Goal: Transaction & Acquisition: Purchase product/service

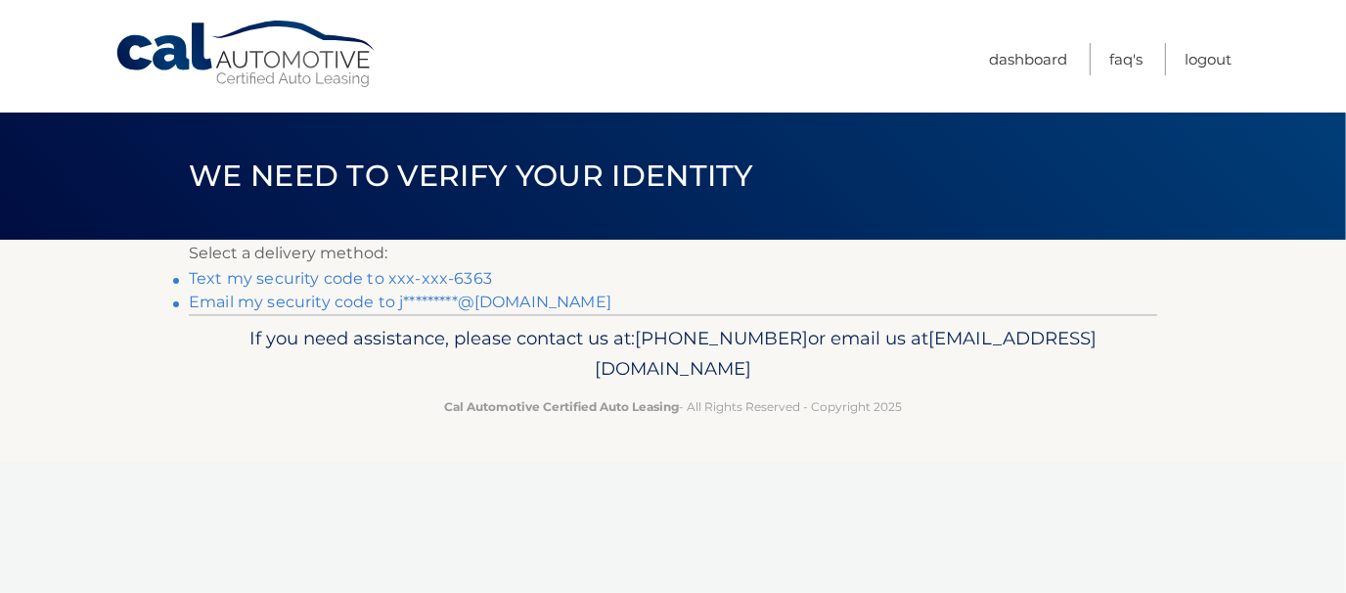
click at [459, 274] on link "Text my security code to xxx-xxx-6363" at bounding box center [340, 278] width 303 height 19
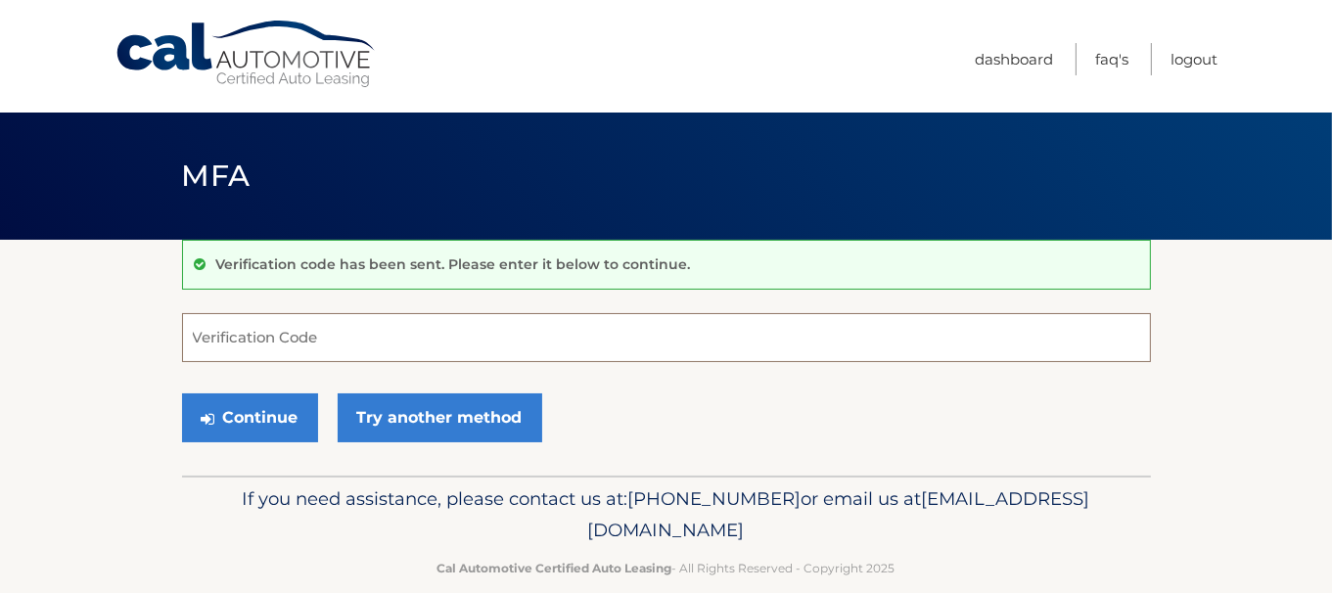
click at [387, 351] on input "Verification Code" at bounding box center [666, 337] width 969 height 49
type input "315911"
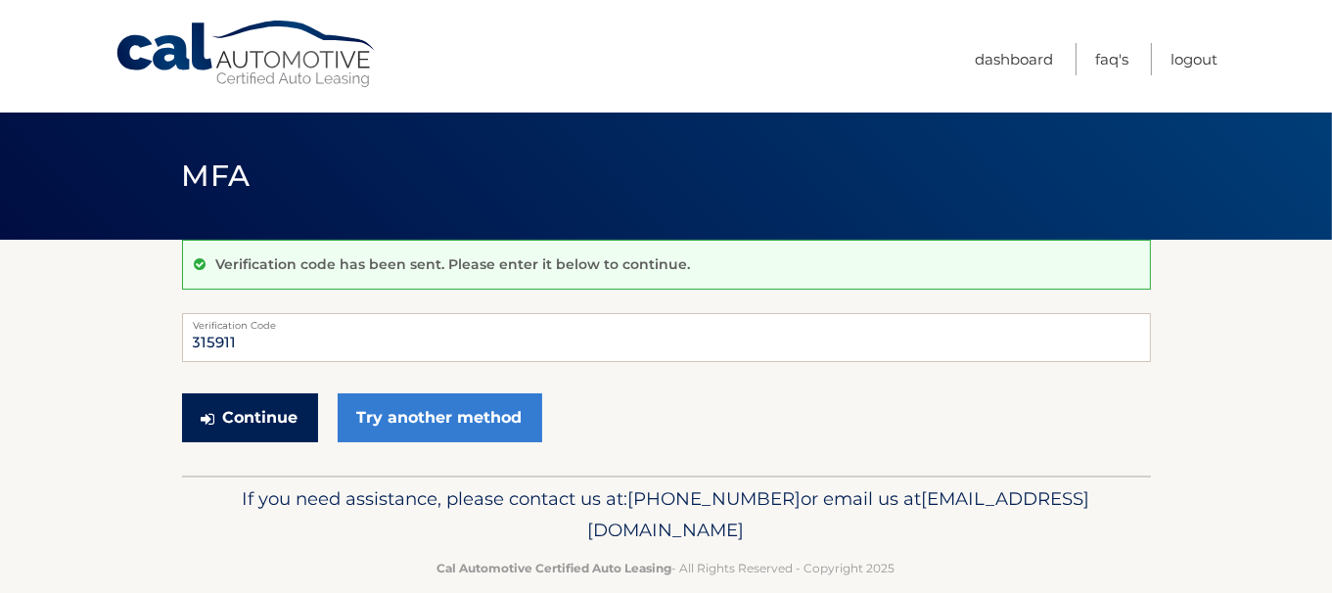
click at [235, 439] on button "Continue" at bounding box center [250, 417] width 136 height 49
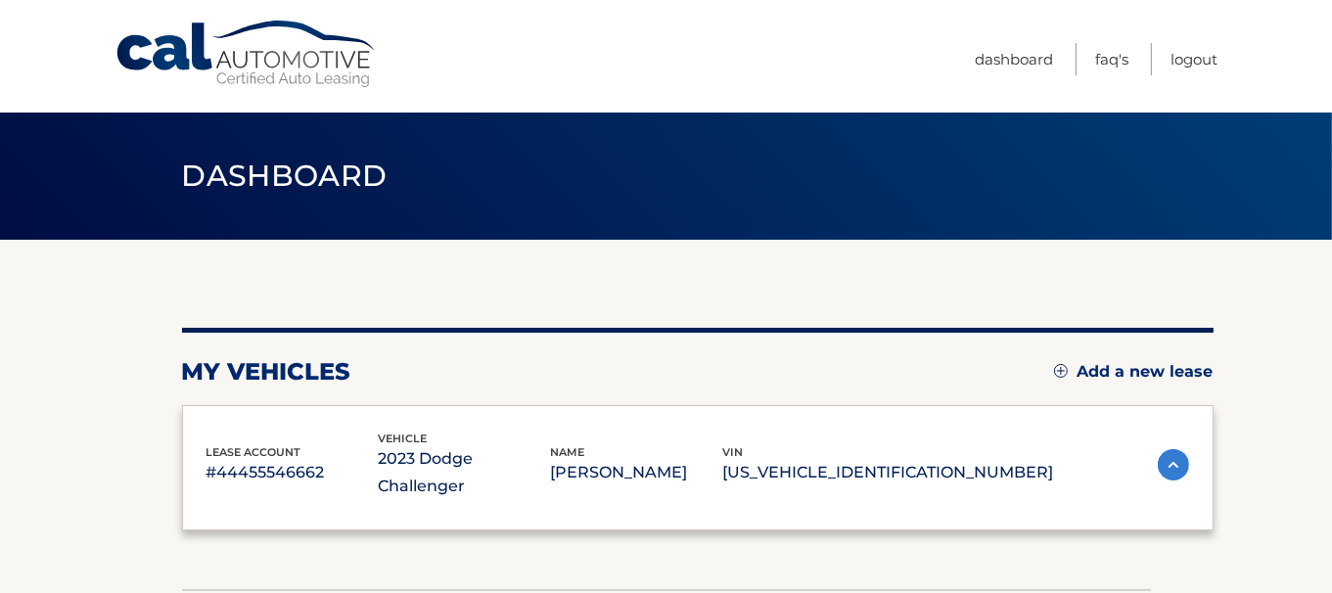
click at [247, 406] on div "lease account #44455546662 vehicle 2023 Dodge Challenger name [PERSON_NAME] vin…" at bounding box center [697, 468] width 1031 height 126
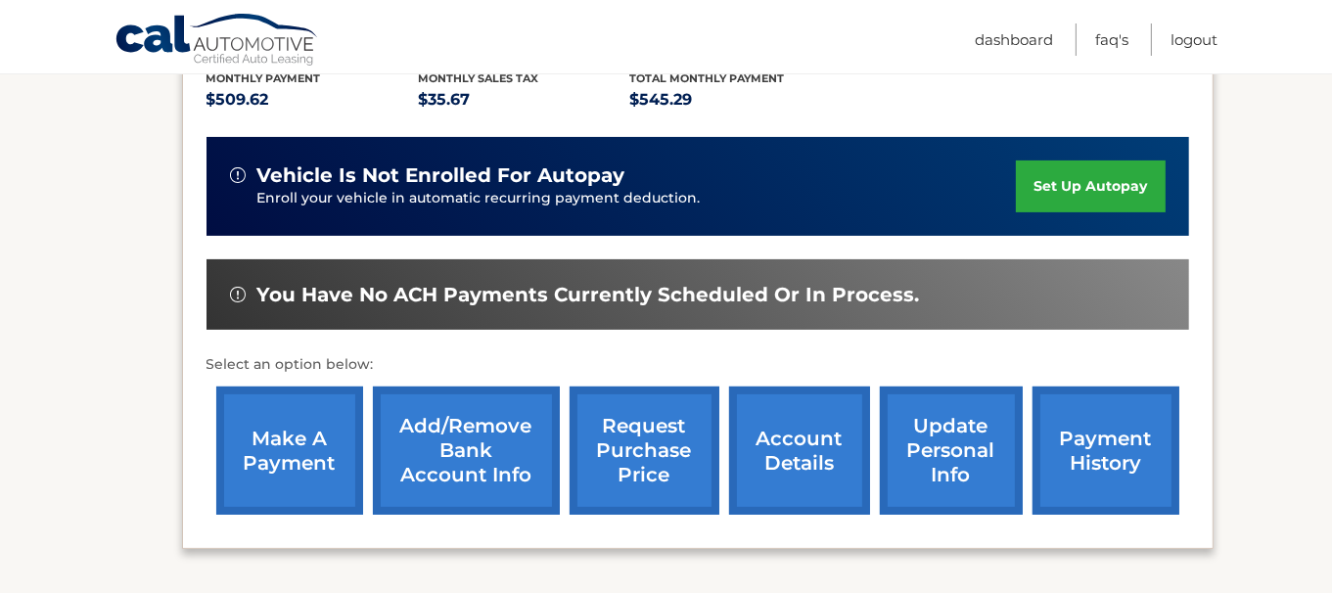
scroll to position [489, 0]
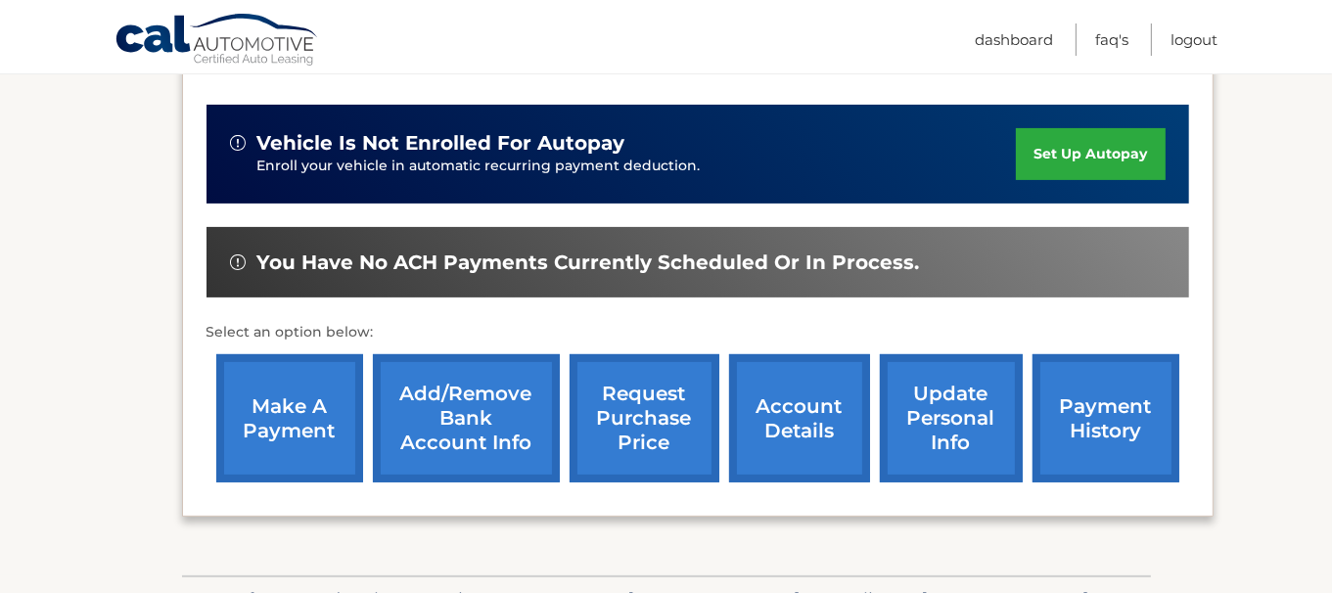
click at [287, 369] on link "make a payment" at bounding box center [289, 418] width 147 height 128
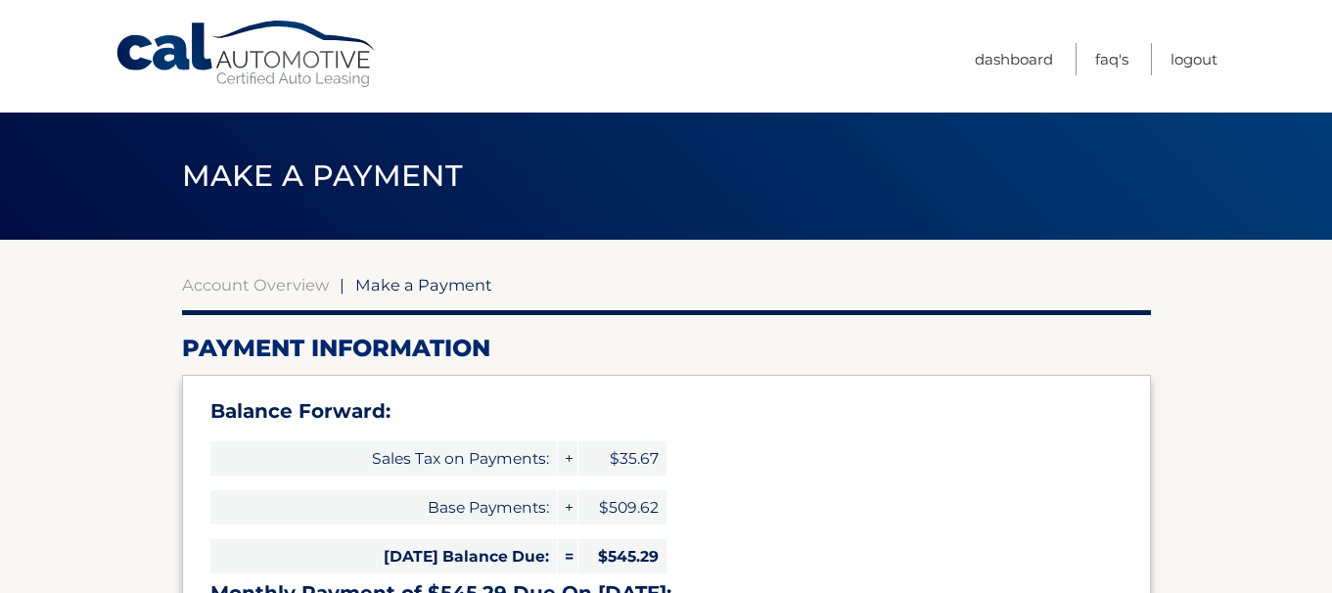
select select "YTI2Y2ZmYTQtNjVhYi00MjZhLWIyYjUtNmYxMWNhYTIxZjYz"
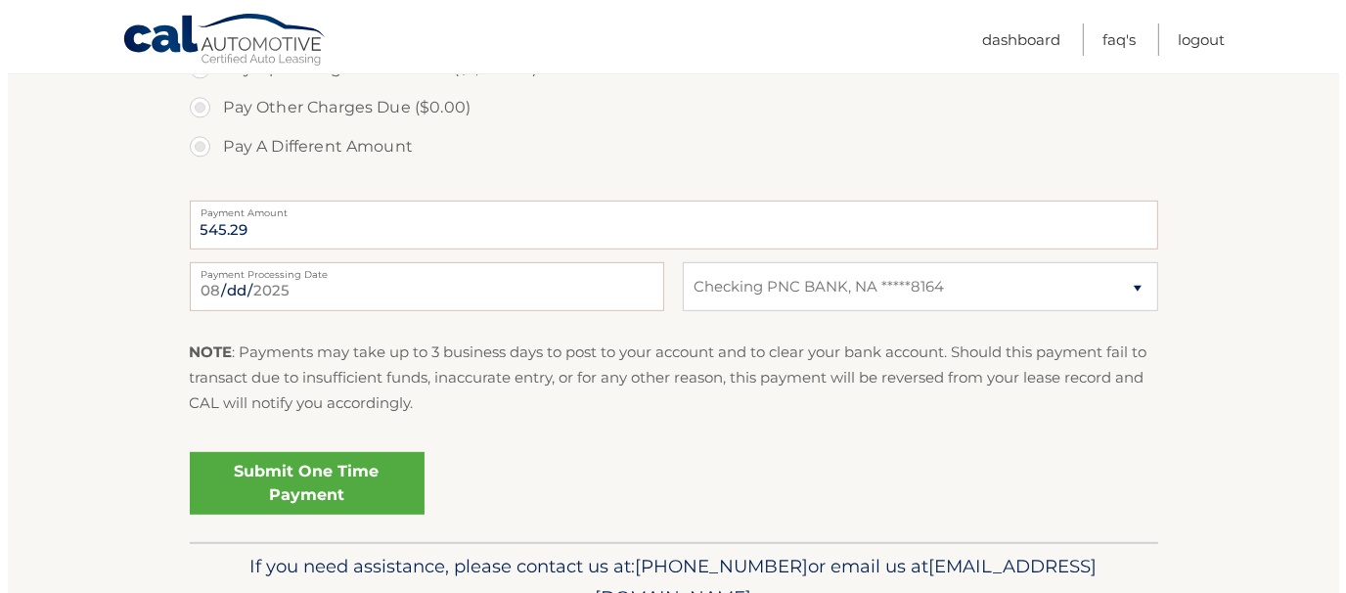
scroll to position [880, 0]
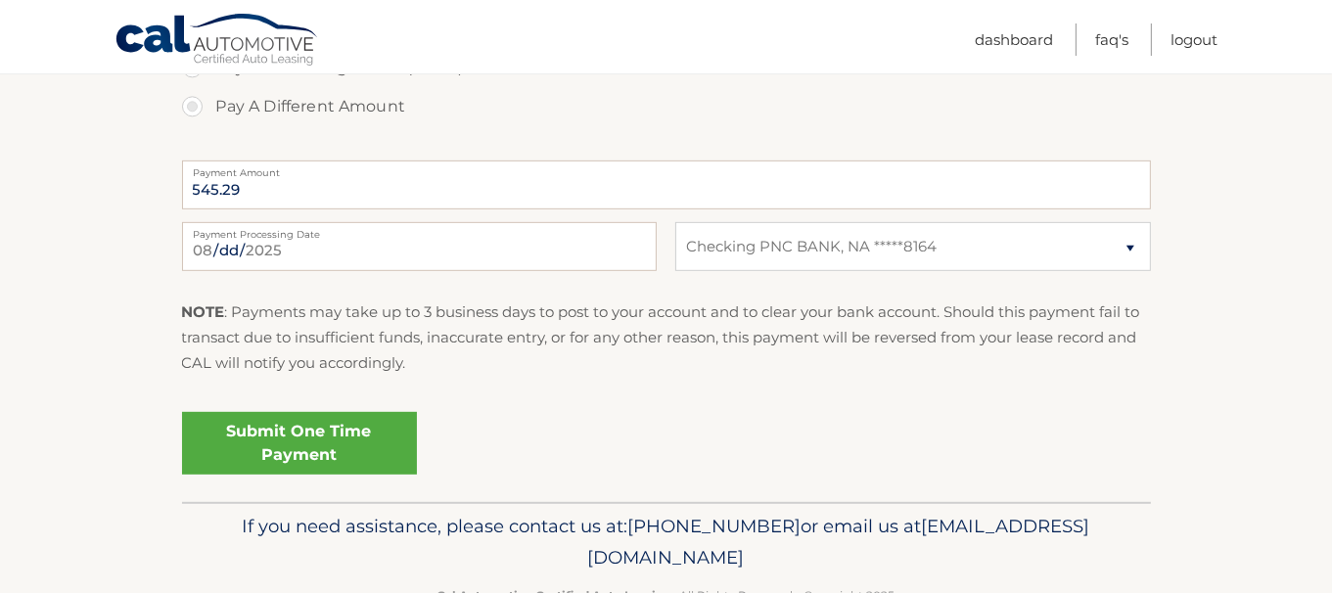
click at [310, 438] on link "Submit One Time Payment" at bounding box center [299, 443] width 235 height 63
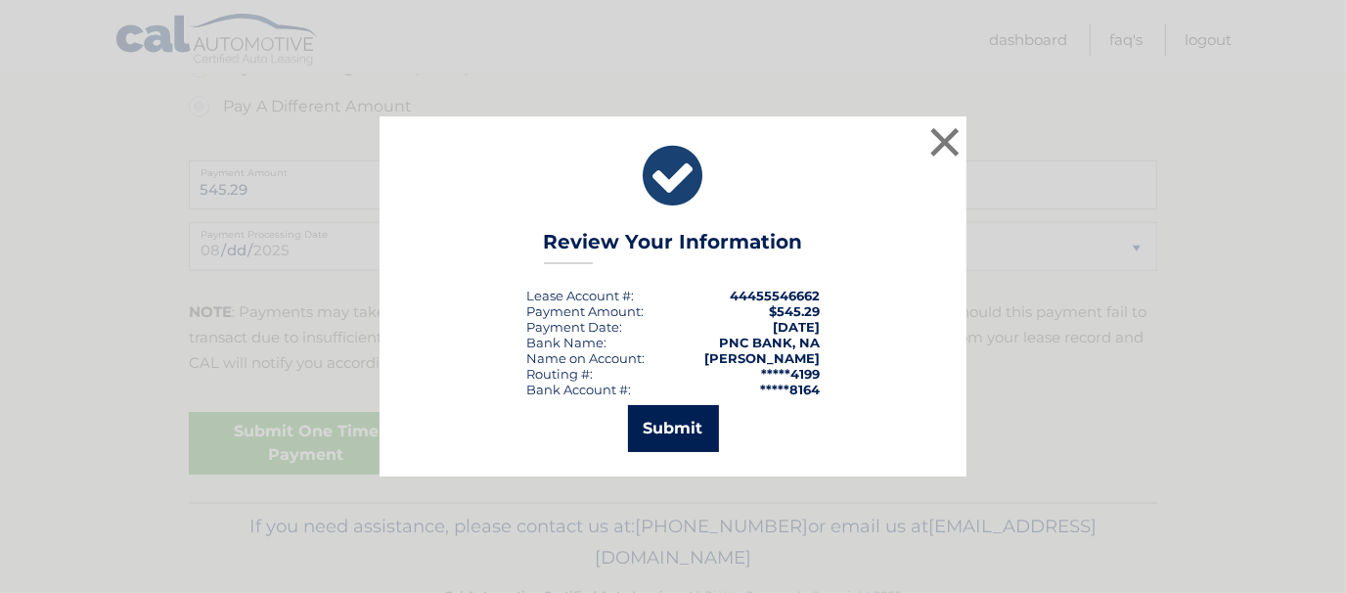
click at [656, 430] on button "Submit" at bounding box center [673, 428] width 91 height 47
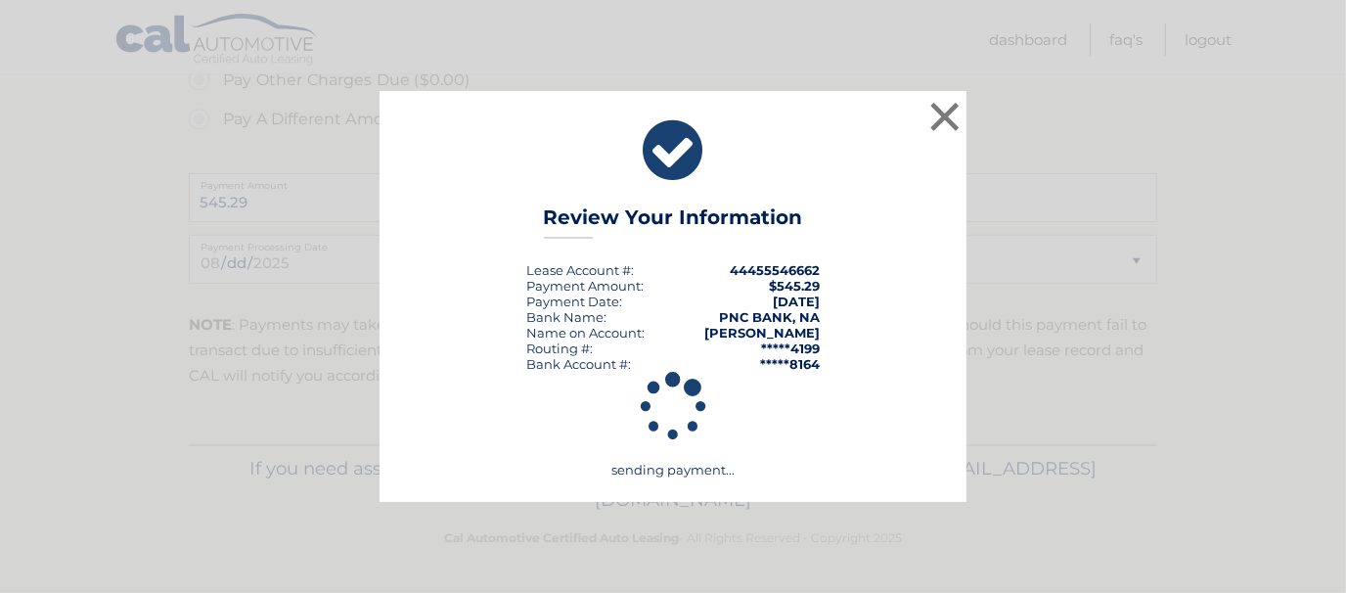
scroll to position [865, 0]
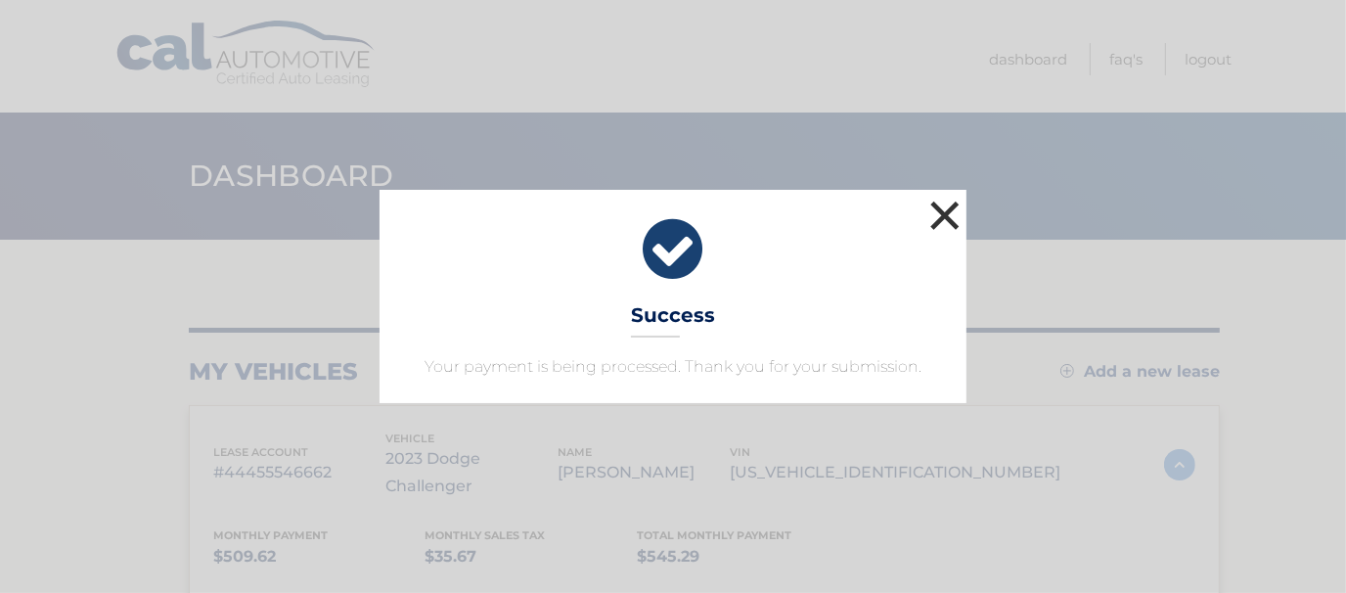
click at [947, 210] on button "×" at bounding box center [945, 215] width 39 height 39
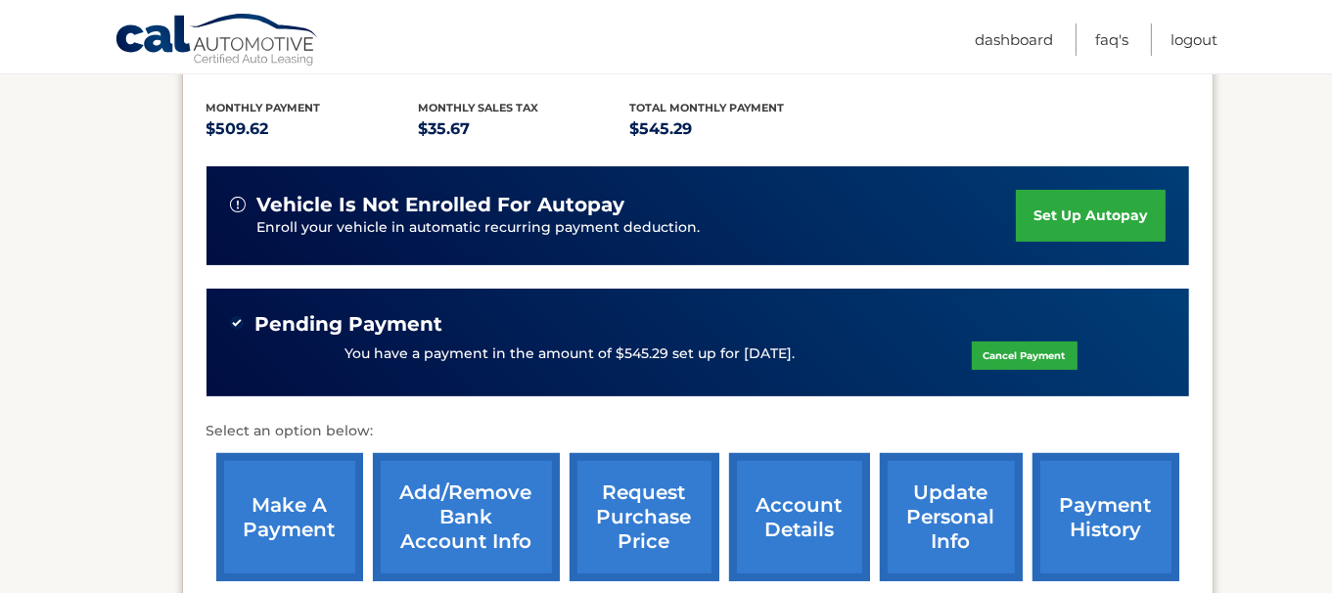
scroll to position [489, 0]
